Goal: Find specific page/section: Find specific page/section

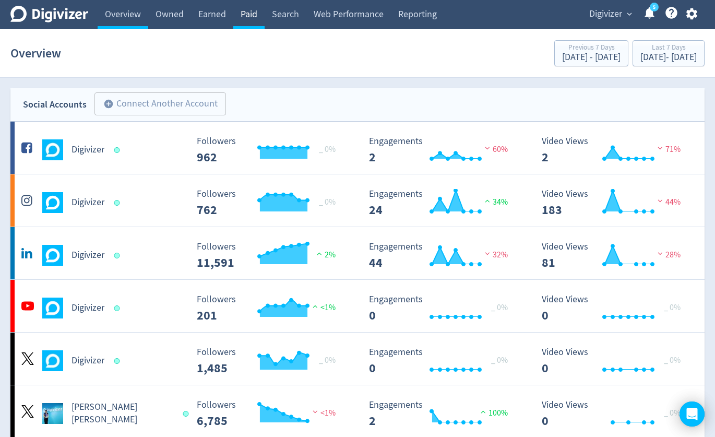
click at [257, 11] on link "Paid" at bounding box center [248, 14] width 31 height 29
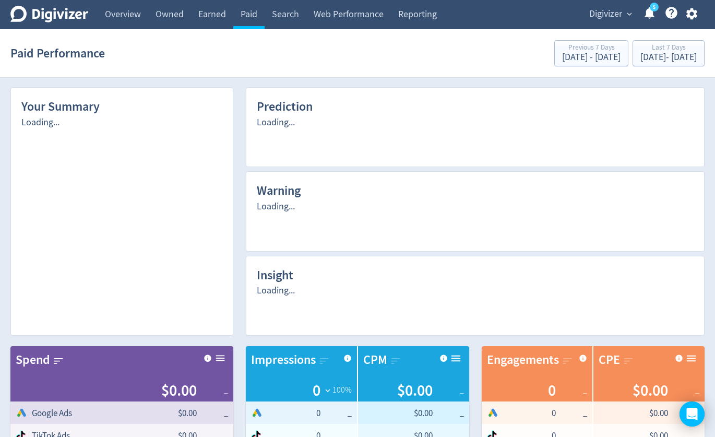
click at [611, 13] on span "Digivizer" at bounding box center [605, 14] width 33 height 17
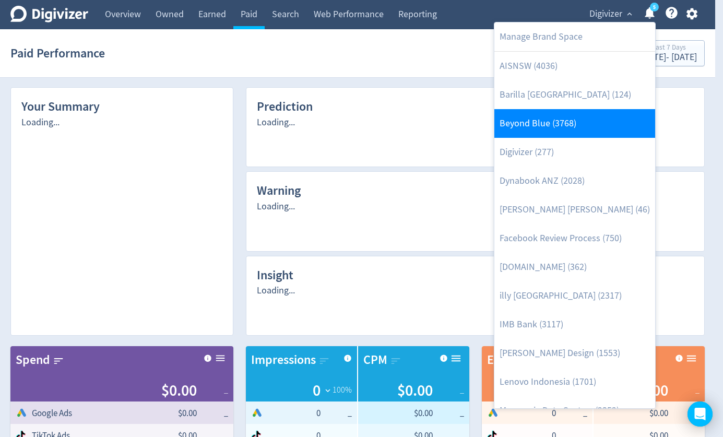
click at [567, 124] on link "Beyond Blue (3768)" at bounding box center [574, 123] width 161 height 29
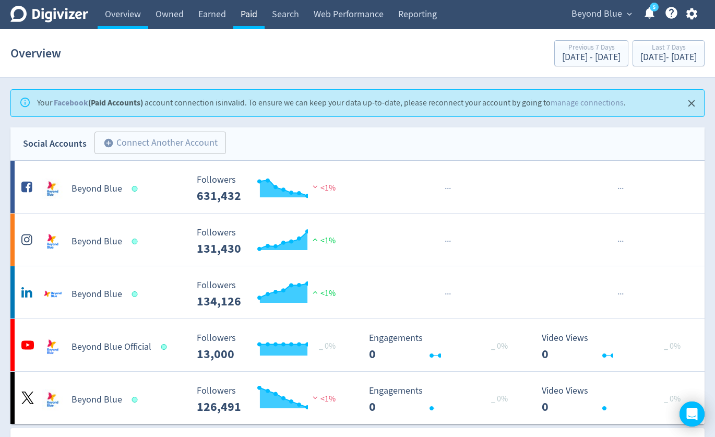
click at [249, 15] on link "Paid" at bounding box center [248, 14] width 31 height 29
